Goal: Task Accomplishment & Management: Complete application form

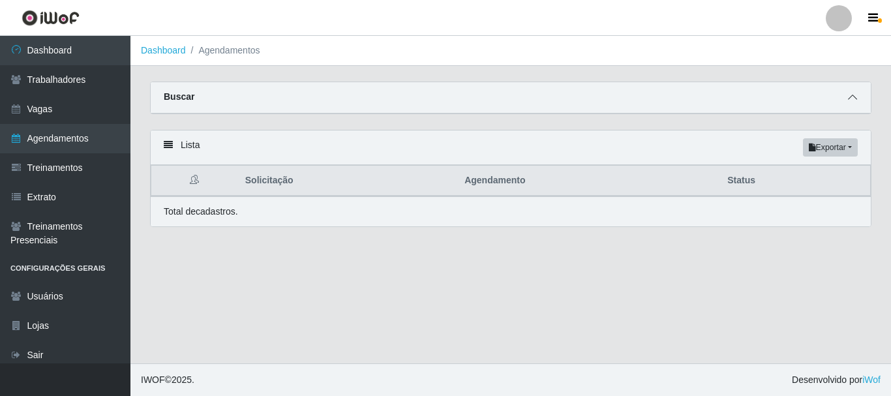
click at [849, 96] on icon at bounding box center [852, 97] width 9 height 9
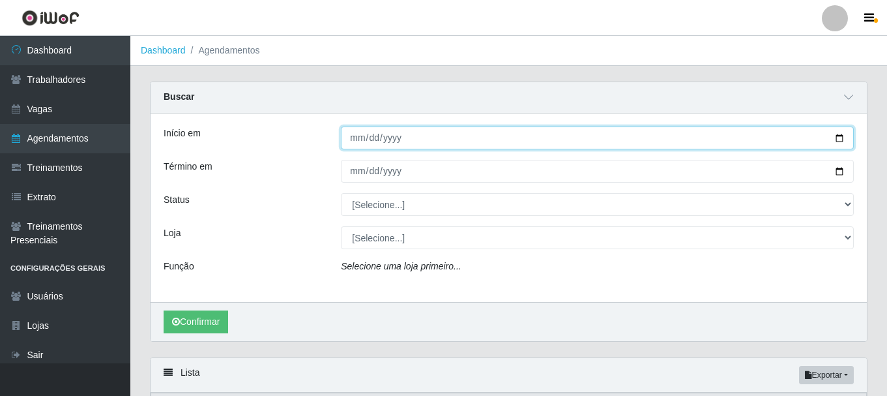
click at [840, 139] on input "Início em" at bounding box center [597, 138] width 513 height 23
type input "[DATE]"
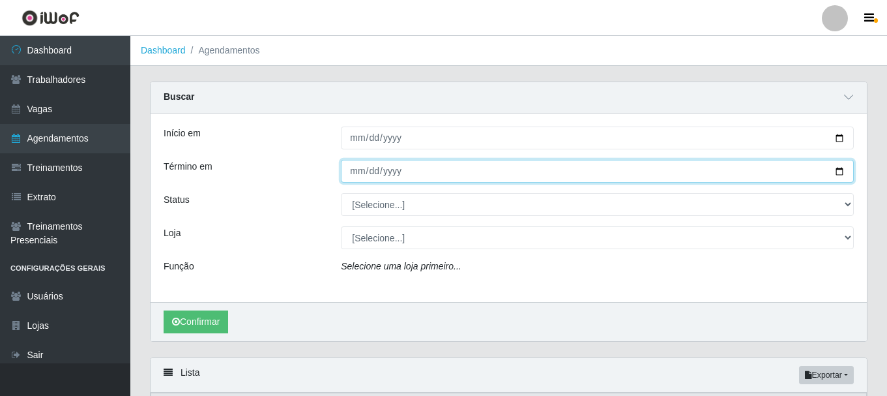
click at [836, 172] on input "Término em" at bounding box center [597, 171] width 513 height 23
type input "[DATE]"
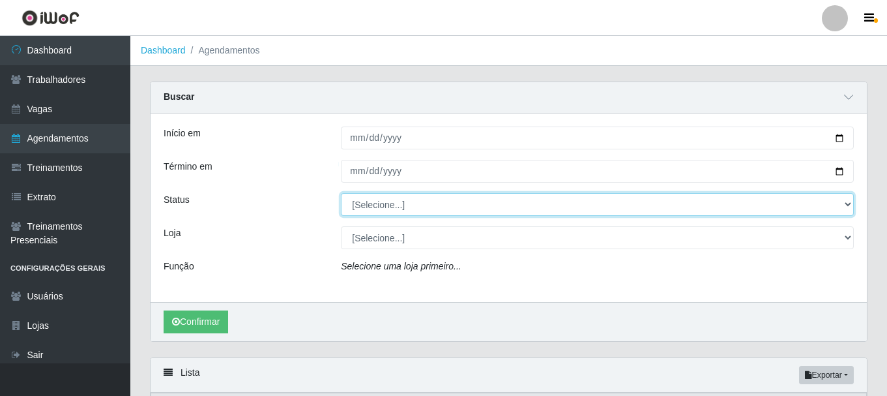
click at [492, 209] on select "[Selecione...] AGENDADO AGUARDANDO LIBERAR EM ANDAMENTO EM REVISÃO FINALIZADO C…" at bounding box center [597, 204] width 513 height 23
select select "AGENDADO"
click at [341, 194] on select "[Selecione...] AGENDADO AGUARDANDO LIBERAR EM ANDAMENTO EM REVISÃO FINALIZADO C…" at bounding box center [597, 204] width 513 height 23
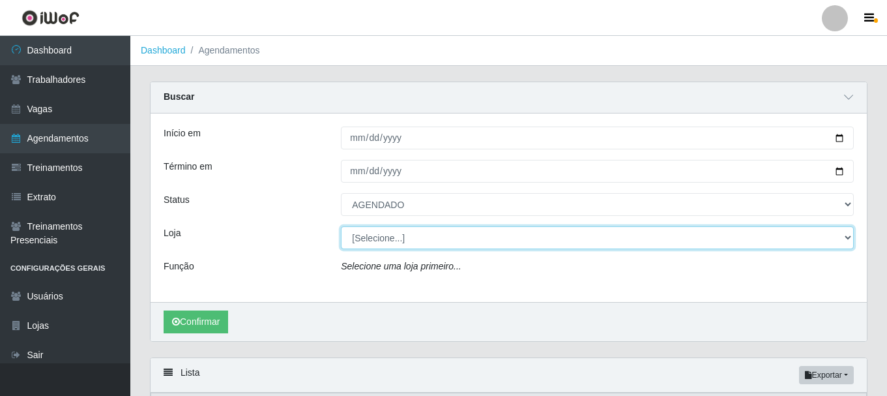
click at [405, 235] on select "[Selecione...] SuperFácil Atacado - [PERSON_NAME]" at bounding box center [597, 237] width 513 height 23
select select "399"
click at [341, 227] on select "[Selecione...] SuperFácil Atacado - [PERSON_NAME]" at bounding box center [597, 237] width 513 height 23
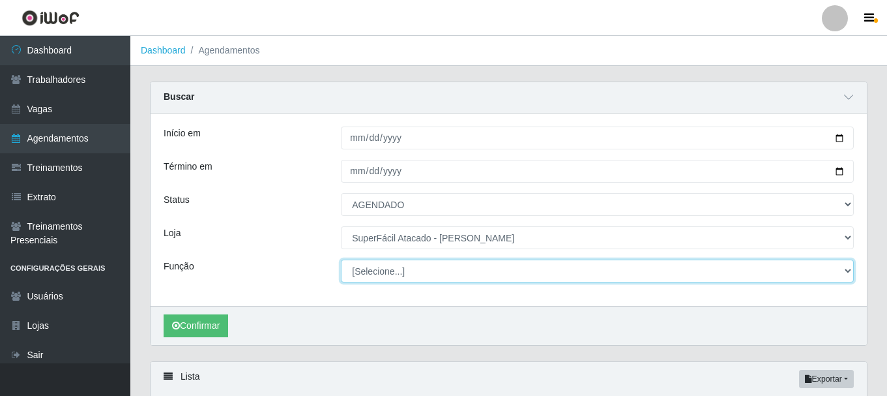
click at [420, 275] on select "[Selecione...] Embalador Embalador + Embalador ++ Operador de Caixa Operador de…" at bounding box center [597, 271] width 513 height 23
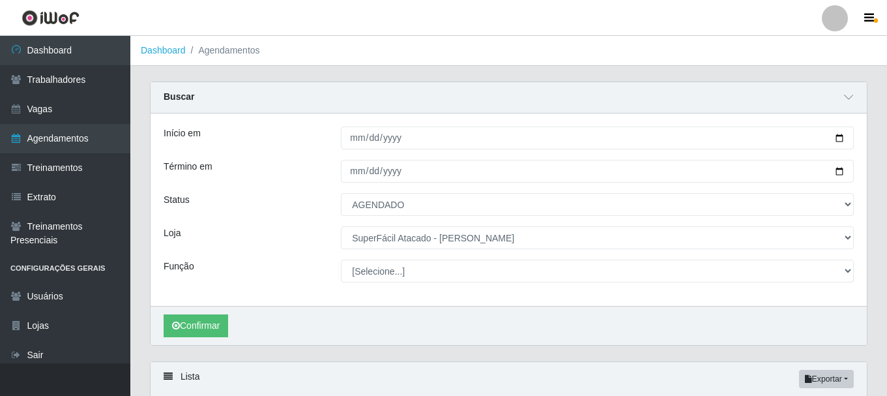
click at [411, 314] on div "Confirmar" at bounding box center [509, 325] width 717 height 39
click at [215, 323] on button "Confirmar" at bounding box center [196, 325] width 65 height 23
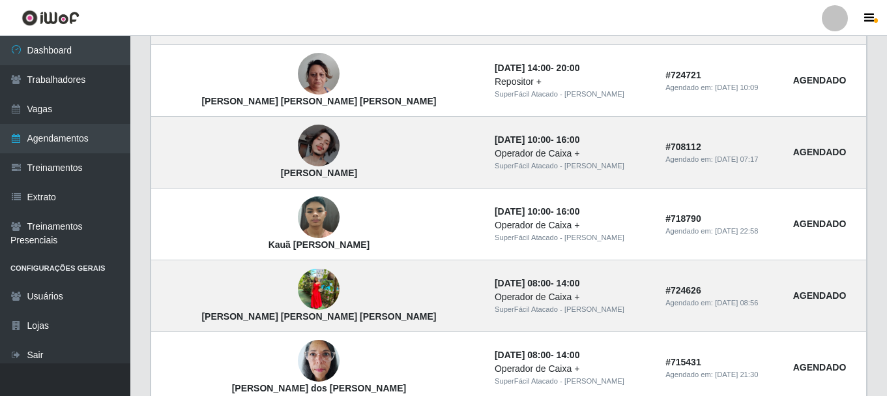
scroll to position [913, 0]
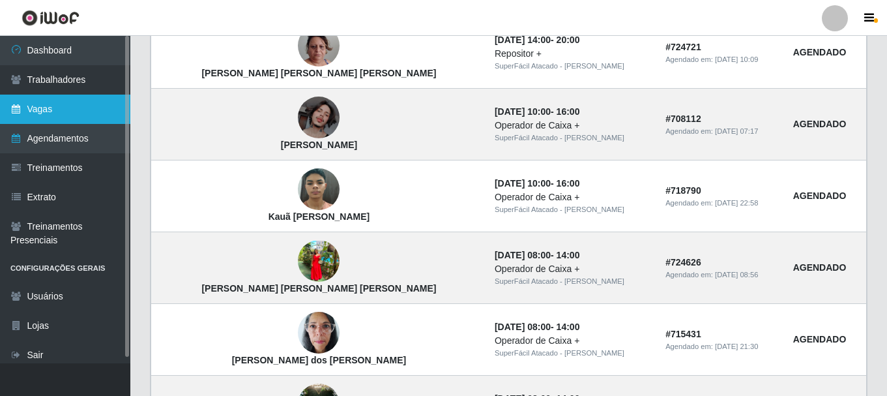
click at [52, 115] on link "Vagas" at bounding box center [65, 109] width 130 height 29
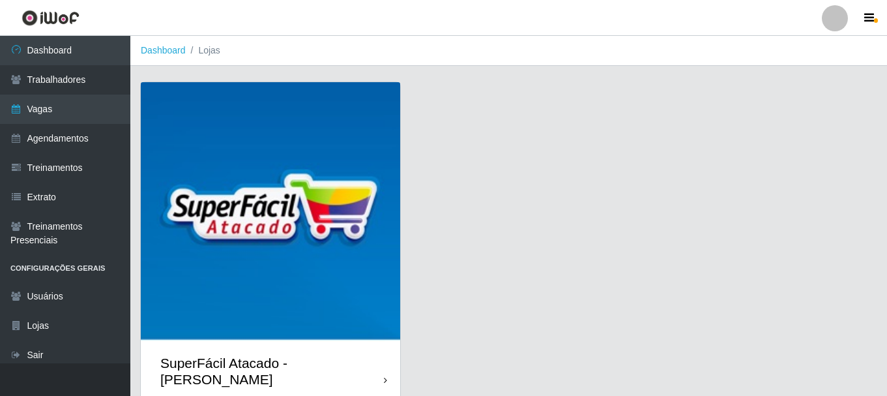
click at [331, 127] on img at bounding box center [271, 212] width 260 height 260
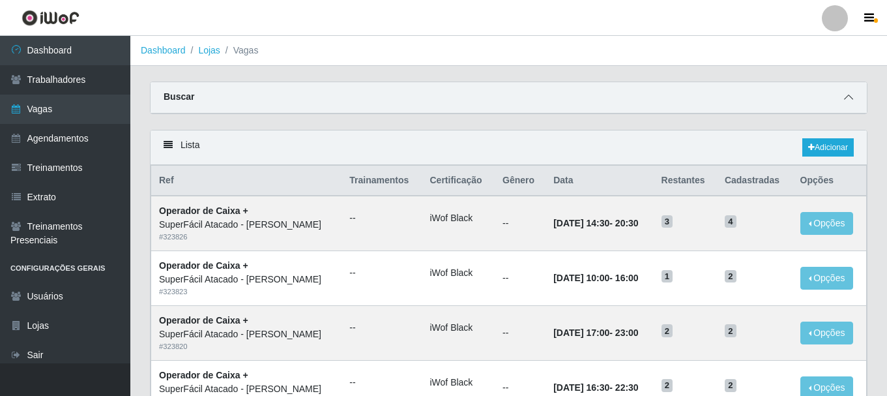
click at [856, 100] on span at bounding box center [849, 97] width 16 height 15
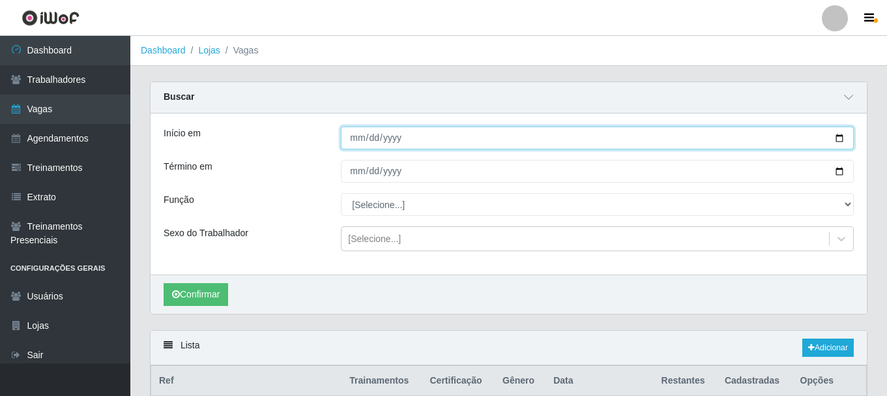
click at [839, 143] on input "Início em" at bounding box center [597, 138] width 513 height 23
type input "[DATE]"
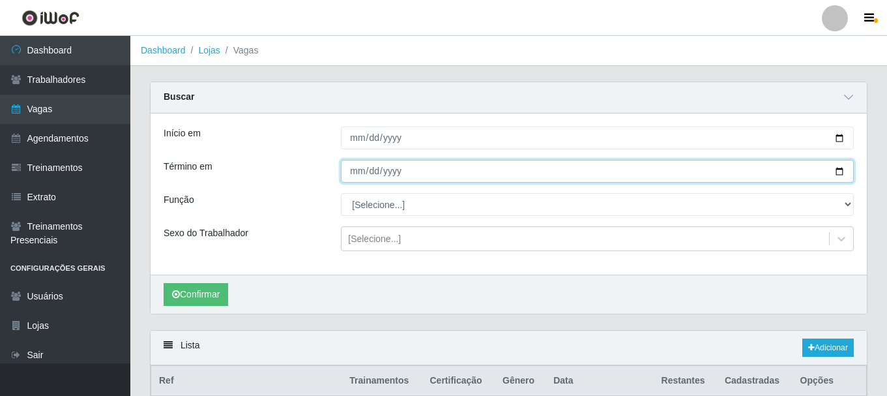
click at [842, 175] on input "Término em" at bounding box center [597, 171] width 513 height 23
type input "[DATE]"
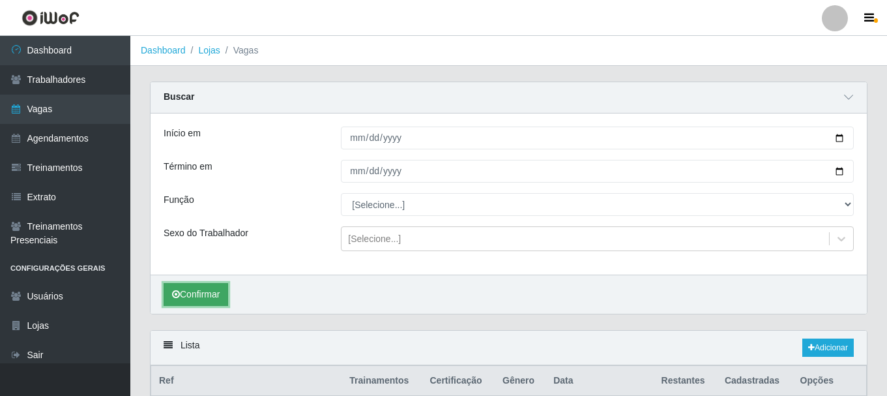
click at [210, 296] on button "Confirmar" at bounding box center [196, 294] width 65 height 23
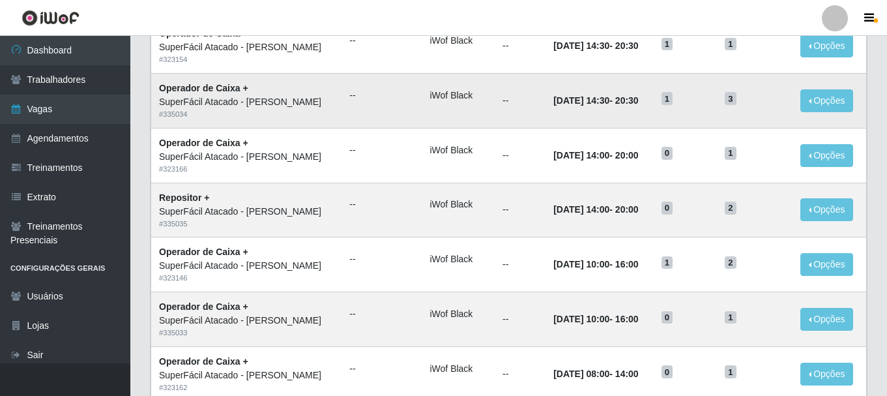
scroll to position [471, 0]
